Goal: Task Accomplishment & Management: Use online tool/utility

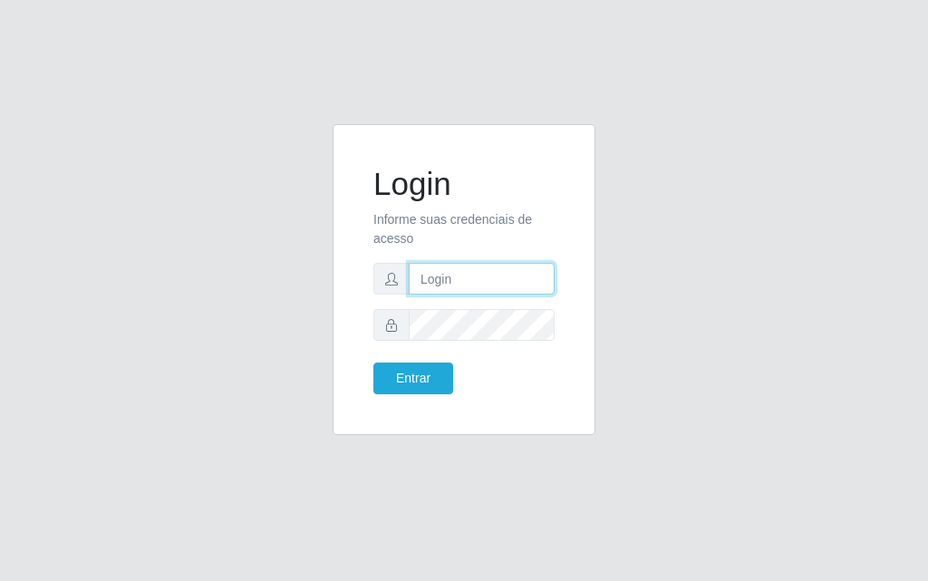
click at [438, 282] on input "text" at bounding box center [482, 279] width 146 height 32
type input "luiz@divinofogao"
click at [395, 320] on icon at bounding box center [391, 325] width 13 height 13
click at [441, 301] on form "Login Informe suas credenciais de acesso [PERSON_NAME] Entrar" at bounding box center [463, 279] width 181 height 229
click at [478, 286] on input "luiz@divinofogao" at bounding box center [482, 279] width 146 height 32
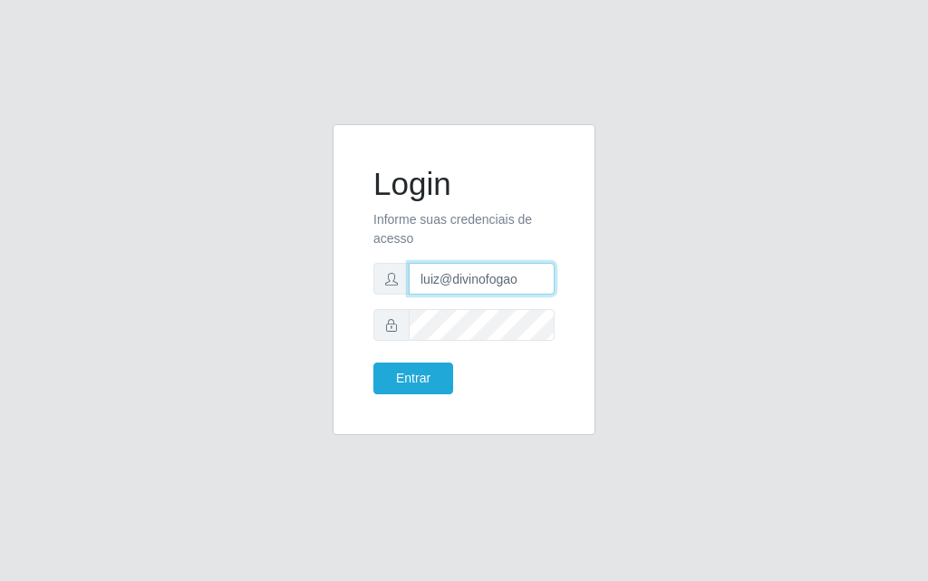
click at [518, 282] on input "luiz@divinofogao" at bounding box center [482, 279] width 146 height 32
drag, startPoint x: 518, startPoint y: 282, endPoint x: 506, endPoint y: 288, distance: 14.2
click at [506, 288] on input "luiz@divinofogao" at bounding box center [482, 279] width 146 height 32
click at [505, 288] on input "text" at bounding box center [482, 279] width 146 height 32
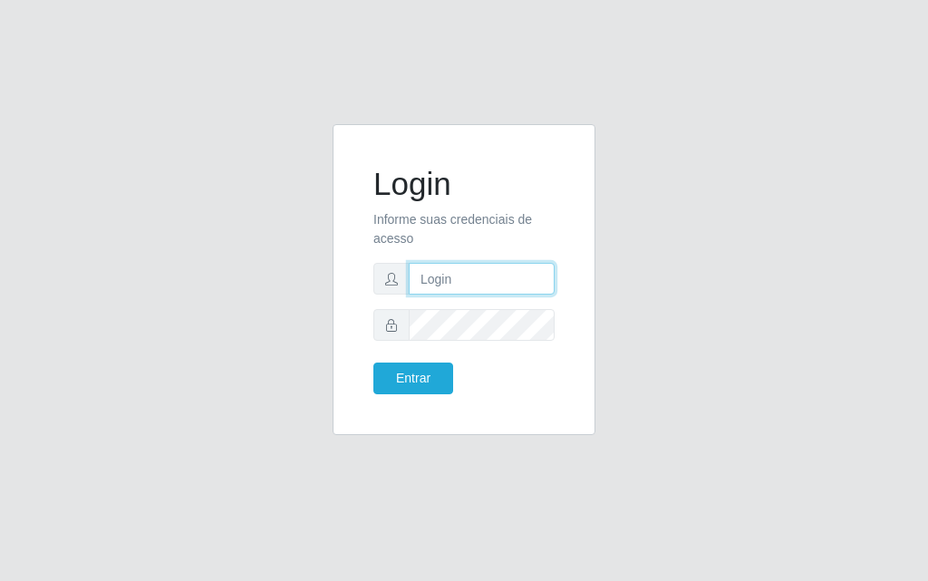
type input "[PERSON_NAME]"
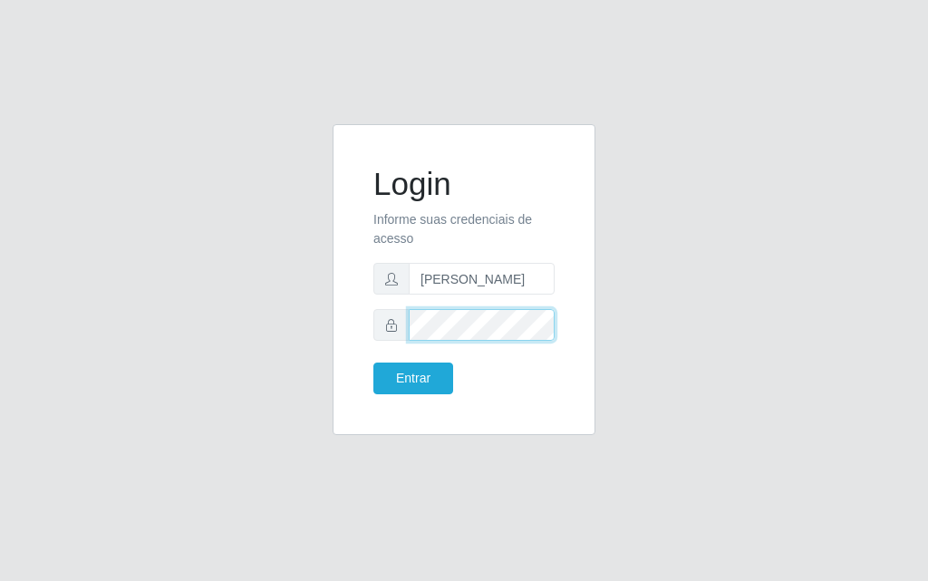
click at [373, 363] on button "Entrar" at bounding box center [413, 379] width 80 height 32
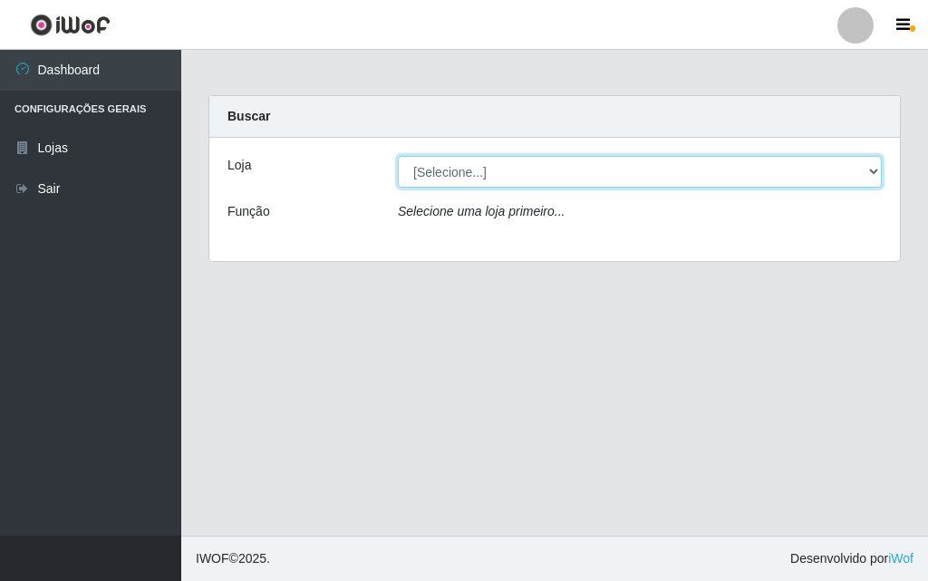
click at [875, 177] on select "[Selecione...] Divino Fogão" at bounding box center [640, 172] width 484 height 32
select select "499"
click at [398, 156] on select "[Selecione...] Divino Fogão" at bounding box center [640, 172] width 484 height 32
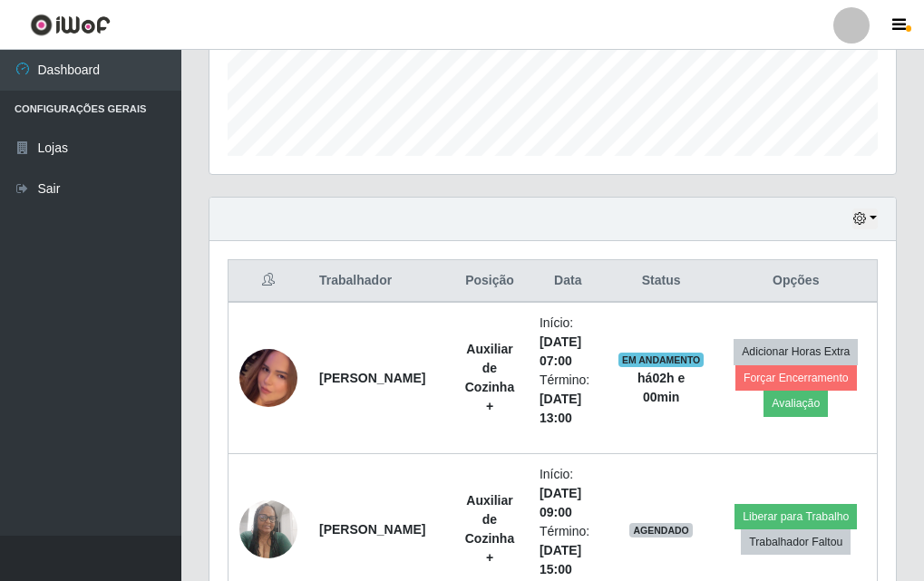
scroll to position [717, 0]
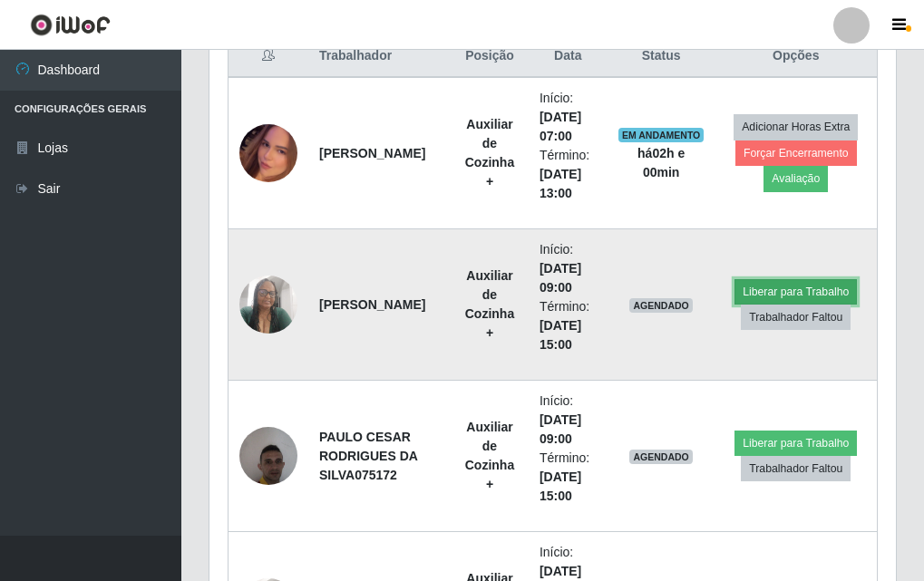
click at [763, 290] on button "Liberar para Trabalho" at bounding box center [795, 291] width 122 height 25
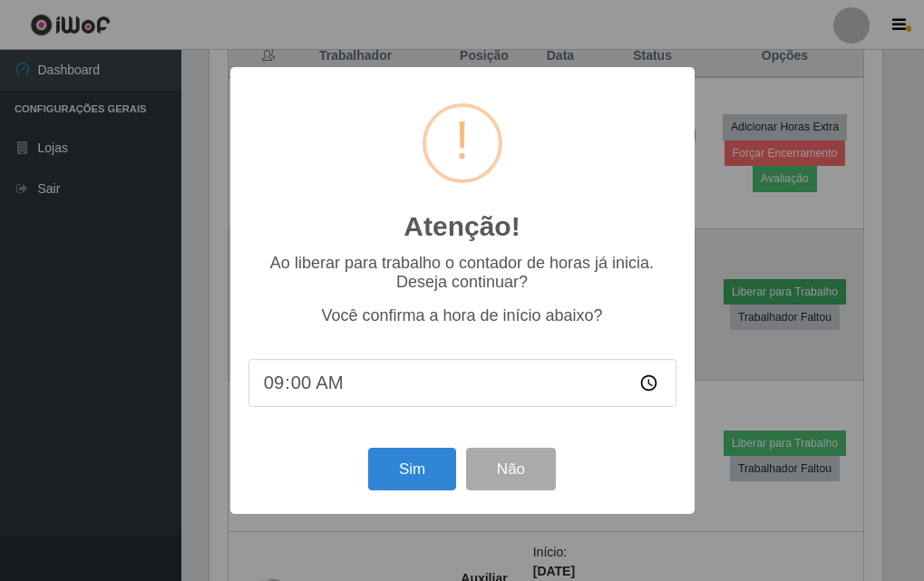
scroll to position [376, 677]
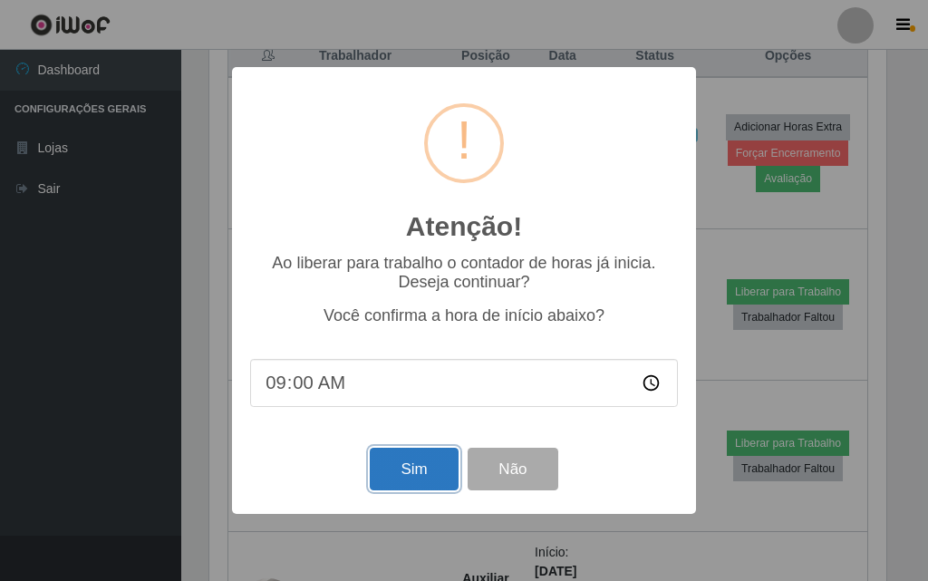
click at [391, 473] on button "Sim" at bounding box center [414, 469] width 88 height 43
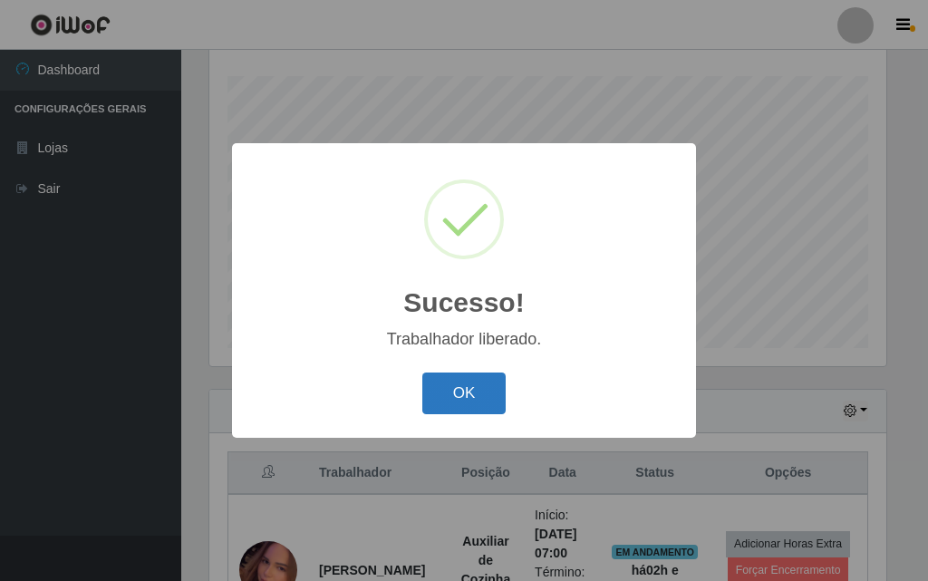
click at [460, 396] on button "OK" at bounding box center [464, 394] width 84 height 43
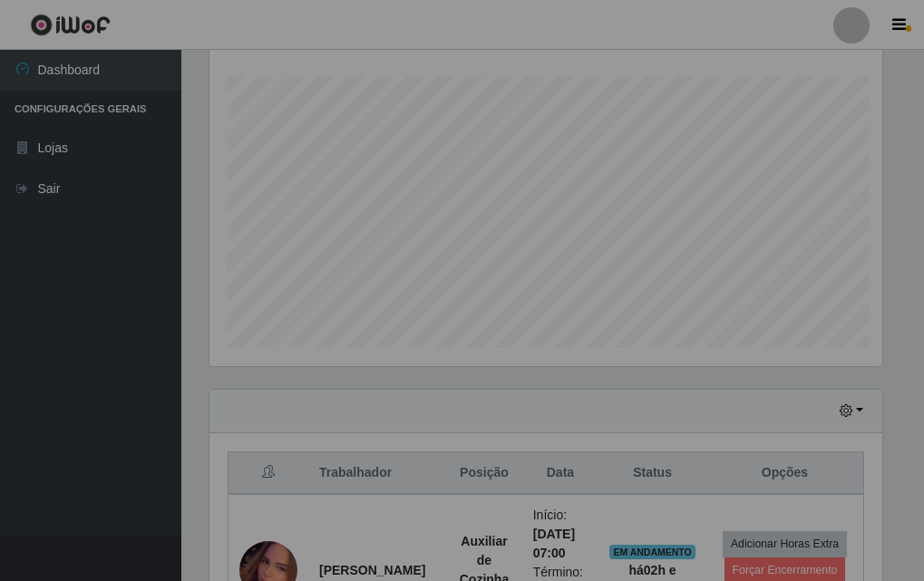
scroll to position [376, 686]
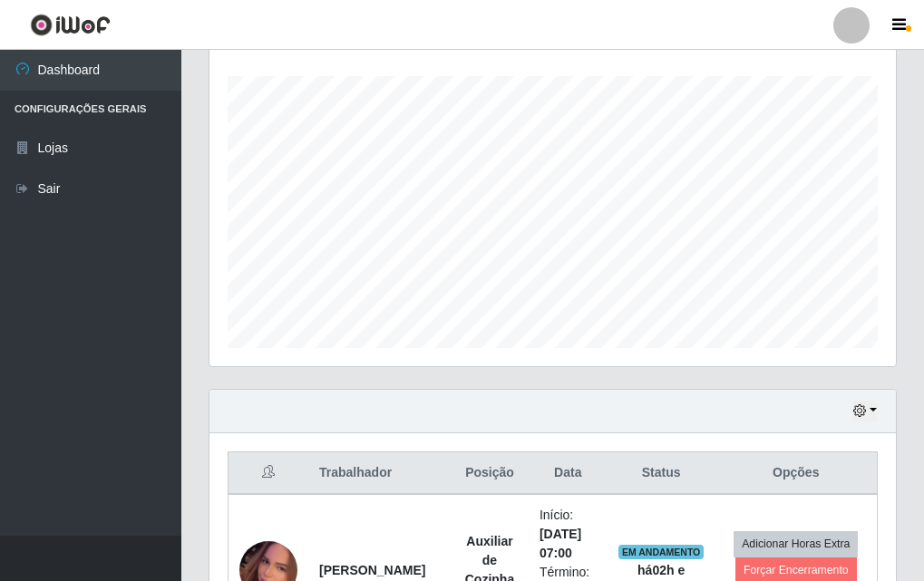
drag, startPoint x: 923, startPoint y: 241, endPoint x: 927, endPoint y: 359, distance: 117.9
click at [924, 359] on html "Perfil Alterar Senha Sair Dashboard Configurações Gerais Lojas Sair Carregando.…" at bounding box center [462, 443] width 924 height 1487
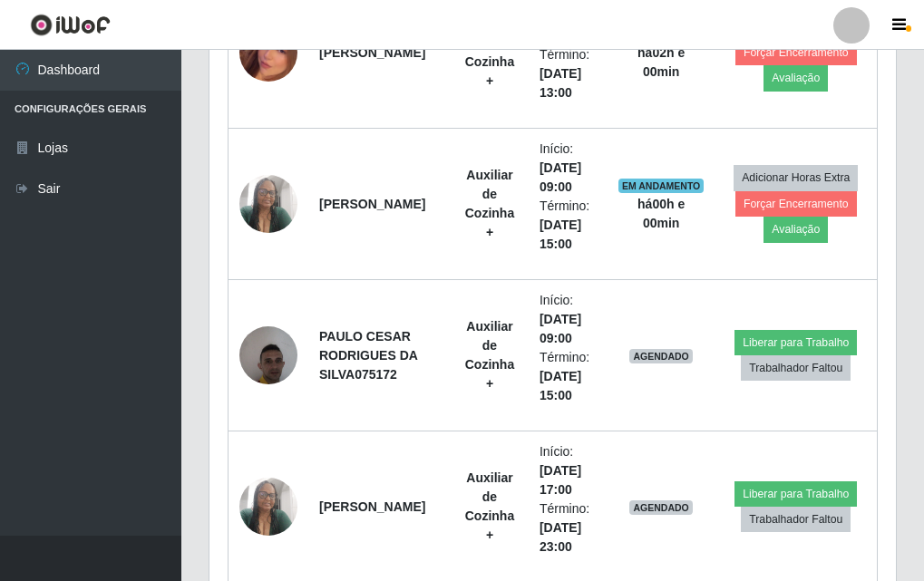
scroll to position [819, 0]
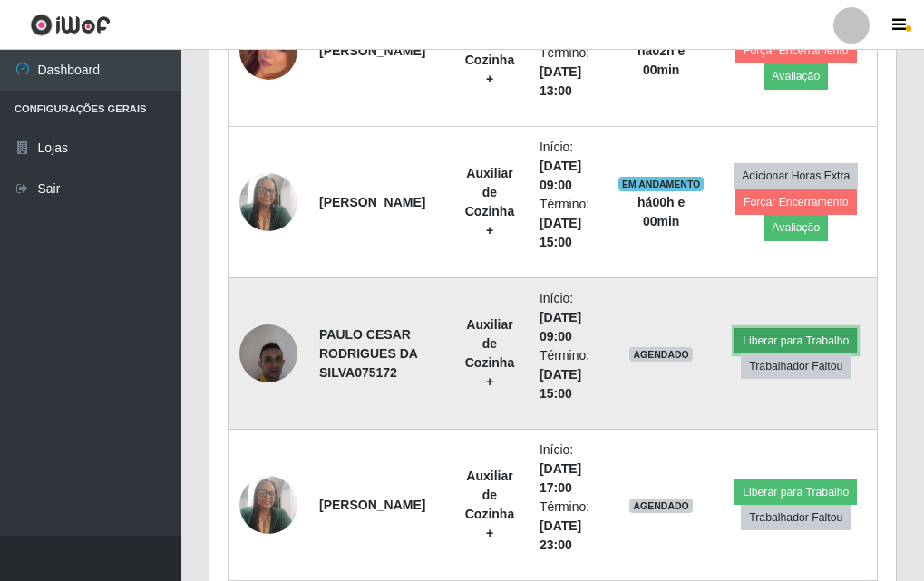
click at [748, 349] on button "Liberar para Trabalho" at bounding box center [795, 340] width 122 height 25
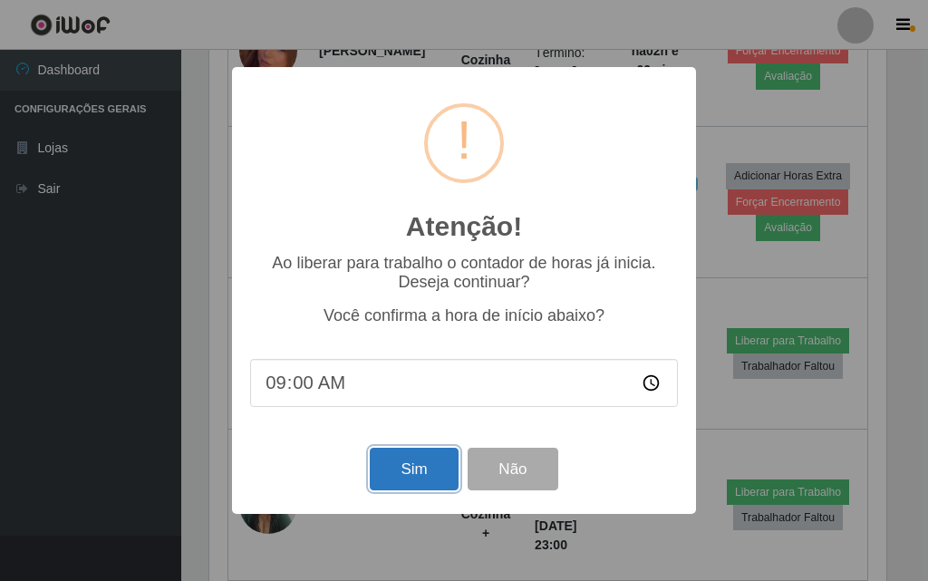
click at [392, 470] on button "Sim" at bounding box center [414, 469] width 88 height 43
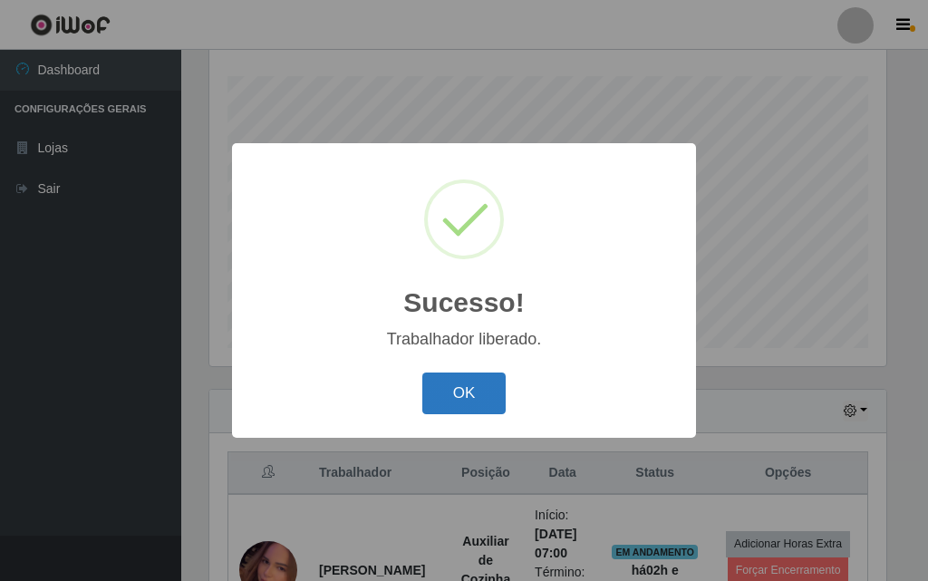
click at [472, 383] on button "OK" at bounding box center [464, 394] width 84 height 43
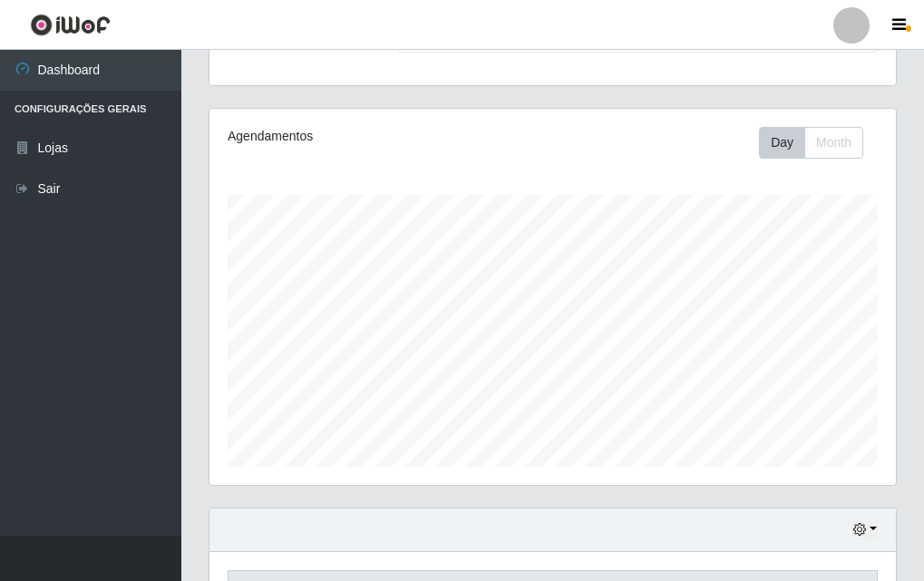
scroll to position [179, 0]
